Goal: Task Accomplishment & Management: Manage account settings

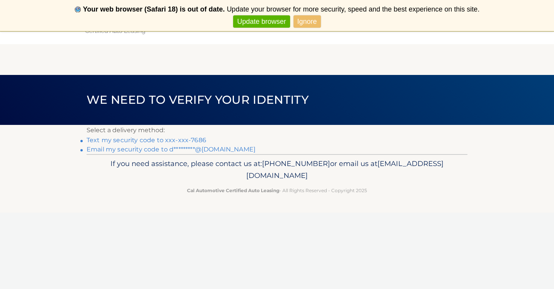
click at [90, 142] on link "Text my security code to xxx-xxx-7686" at bounding box center [147, 140] width 120 height 7
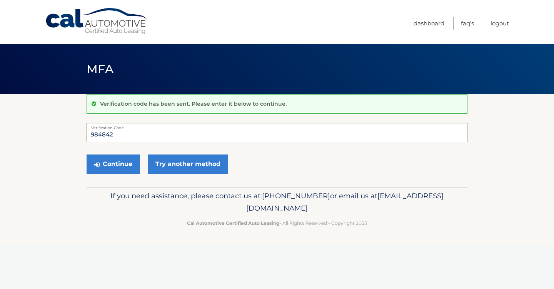
type input "984842"
click at [113, 164] on button "Continue" at bounding box center [113, 164] width 53 height 19
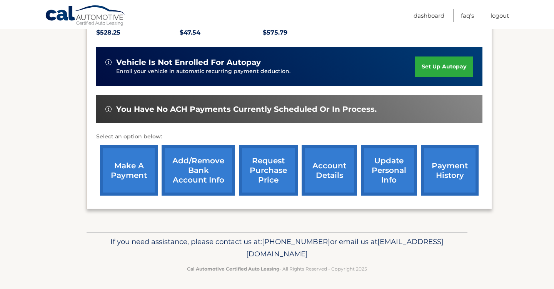
scroll to position [186, 0]
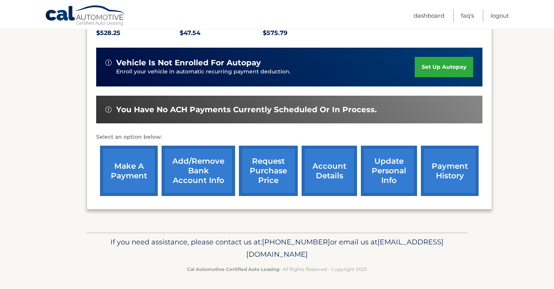
click at [122, 179] on link "make a payment" at bounding box center [129, 171] width 58 height 50
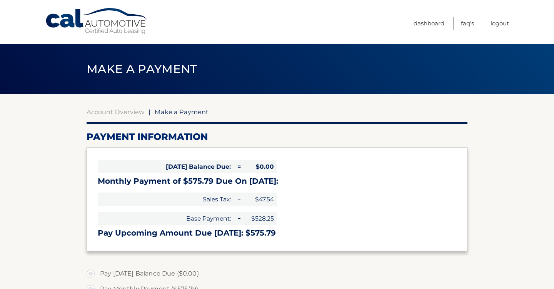
select select "YjMxNmJlMjktMmQ1MC00NzgxLTllNGItNzcxMWI1MDBlNTJi"
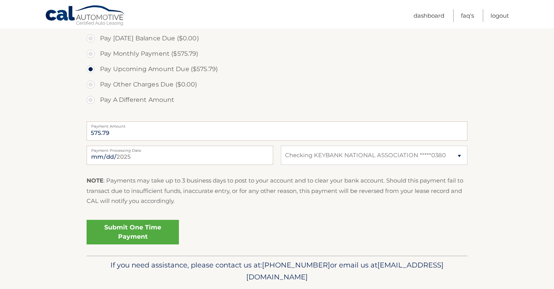
scroll to position [237, 0]
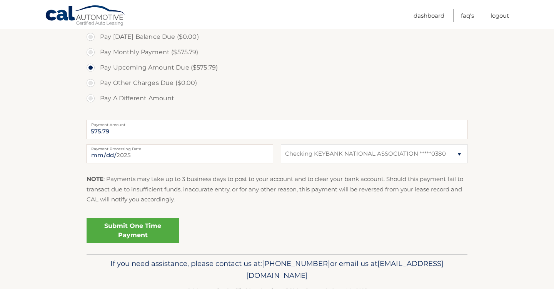
click at [155, 234] on link "Submit One Time Payment" at bounding box center [133, 231] width 92 height 25
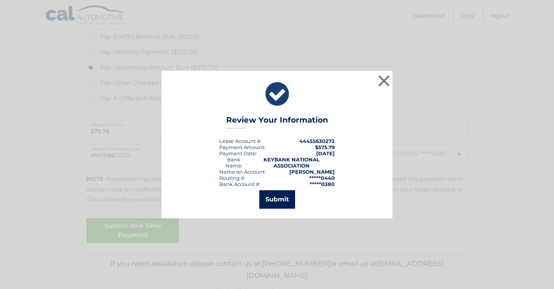
click at [265, 204] on button "Submit" at bounding box center [277, 200] width 36 height 18
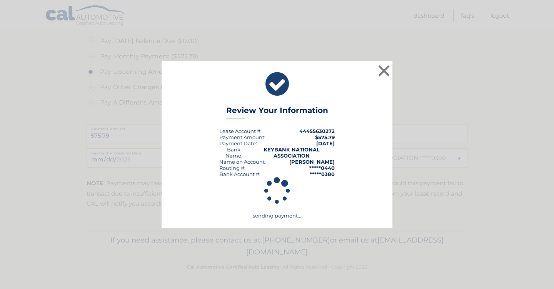
scroll to position [231, 0]
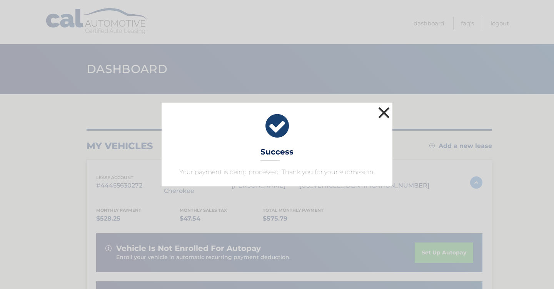
click at [381, 112] on button "×" at bounding box center [383, 112] width 15 height 15
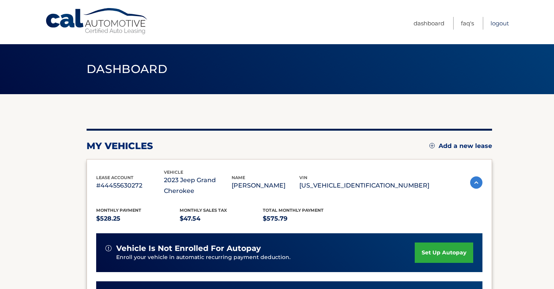
click at [500, 20] on link "Logout" at bounding box center [500, 23] width 18 height 13
